Goal: Information Seeking & Learning: Learn about a topic

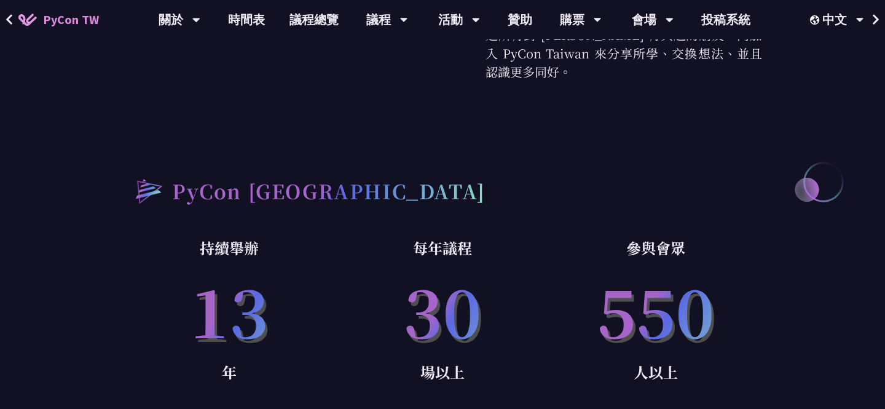
scroll to position [623, 0]
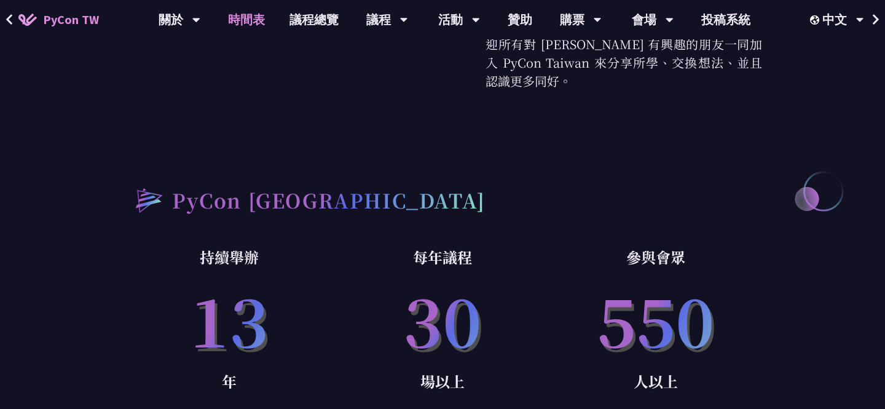
click at [248, 20] on link "時間表" at bounding box center [246, 19] width 61 height 39
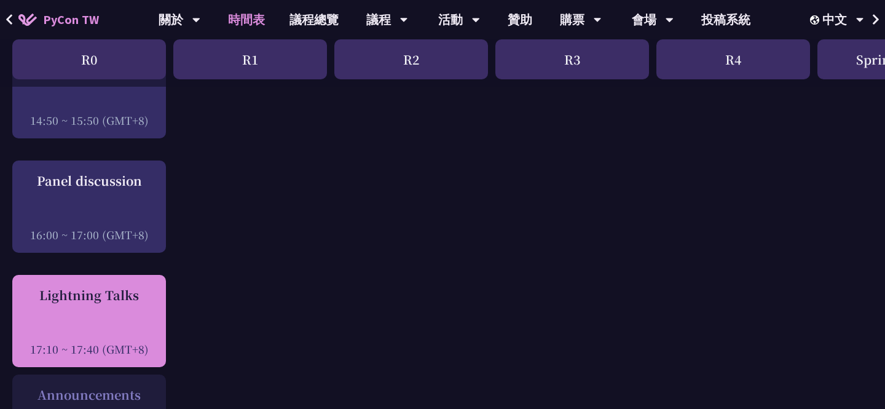
scroll to position [1508, 0]
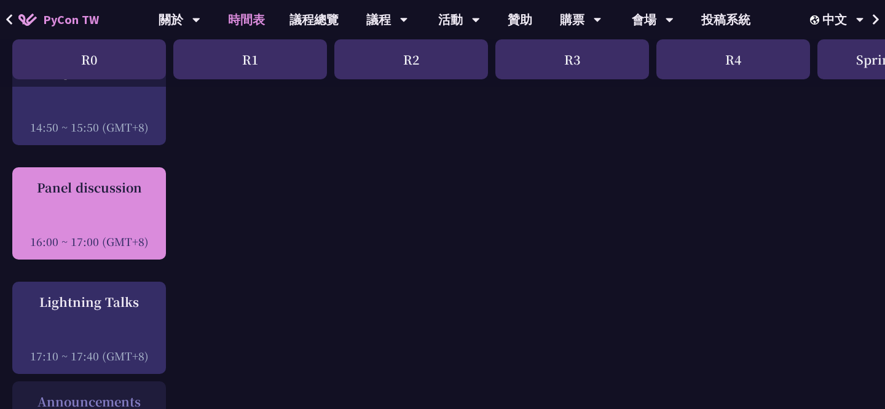
click at [78, 207] on div "Panel discussion 16:00 ~ 17:00 (GMT+8)" at bounding box center [88, 213] width 141 height 71
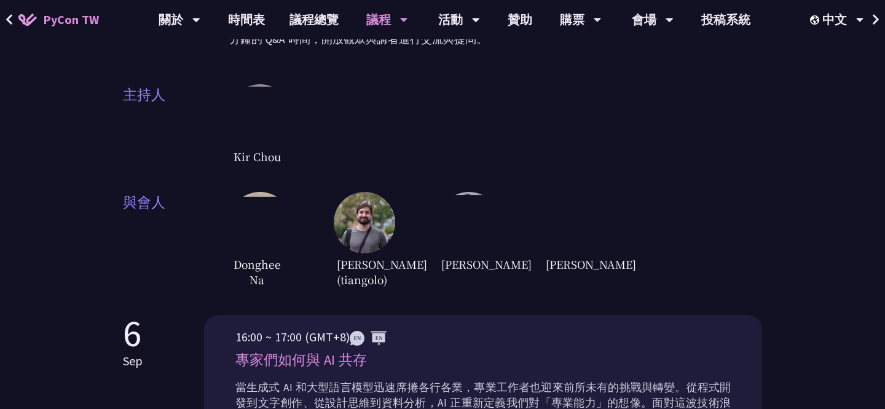
scroll to position [249, 0]
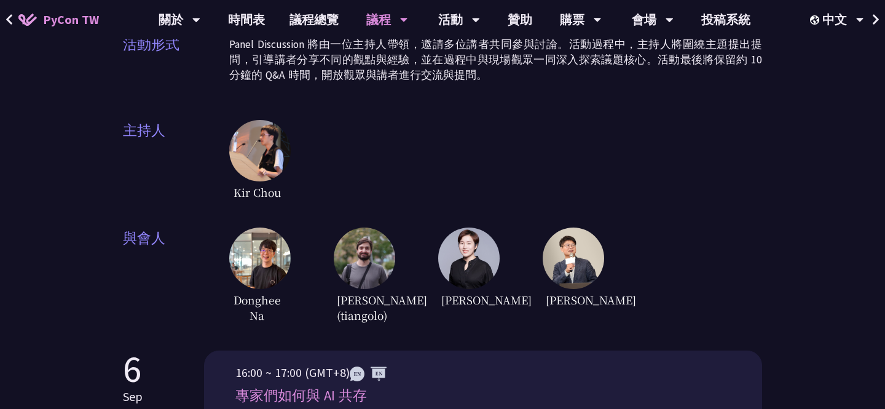
click at [361, 311] on span "[PERSON_NAME] (tiangolo)" at bounding box center [361, 307] width 55 height 37
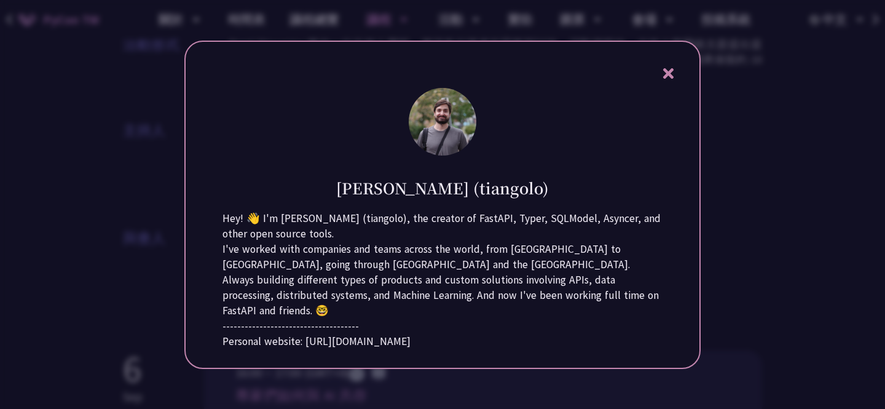
drag, startPoint x: 304, startPoint y: 363, endPoint x: 406, endPoint y: 366, distance: 102.1
click at [404, 349] on div "Personal website: [URL][DOMAIN_NAME]" at bounding box center [443, 341] width 440 height 15
copy div "[URL][DOMAIN_NAME]"
click at [675, 66] on icon at bounding box center [668, 73] width 15 height 15
